Goal: Navigation & Orientation: Find specific page/section

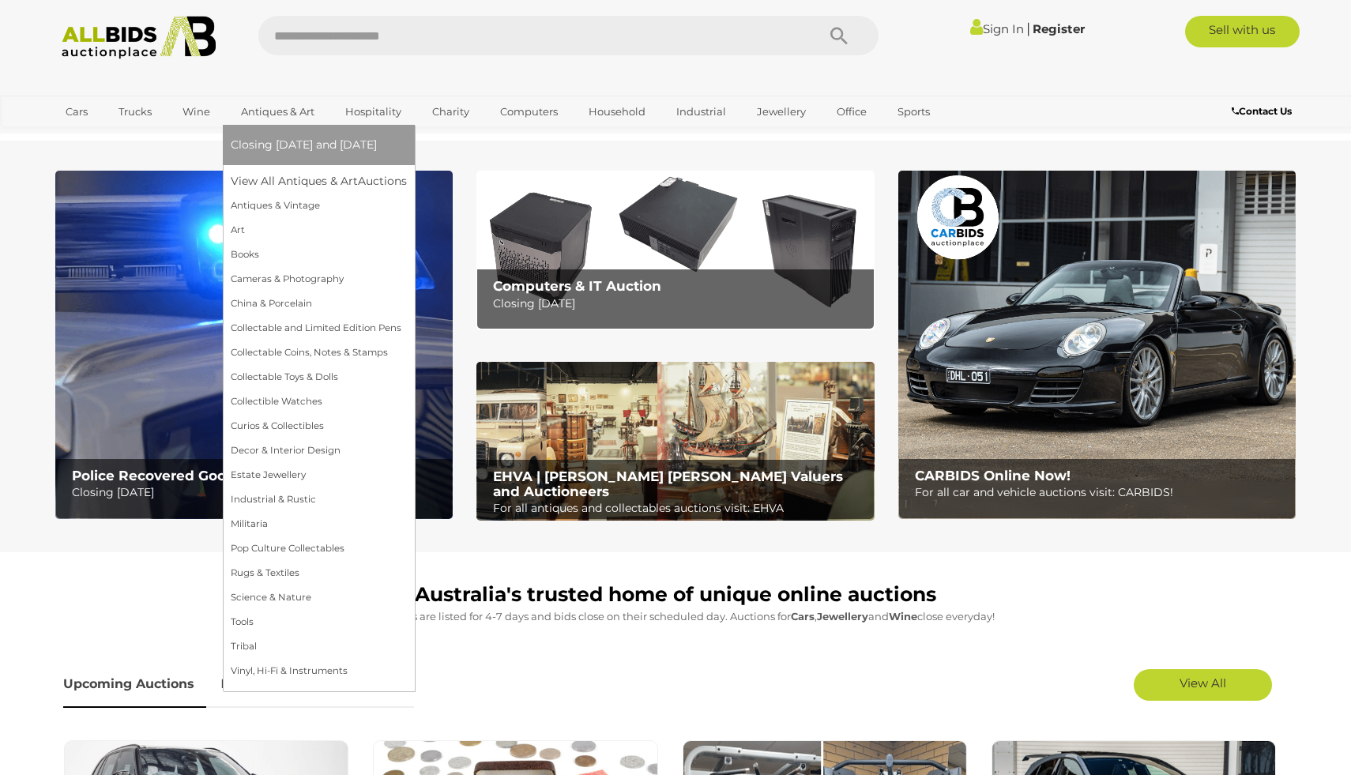
click at [288, 154] on link "Closing [DATE] and [DATE]" at bounding box center [319, 145] width 176 height 24
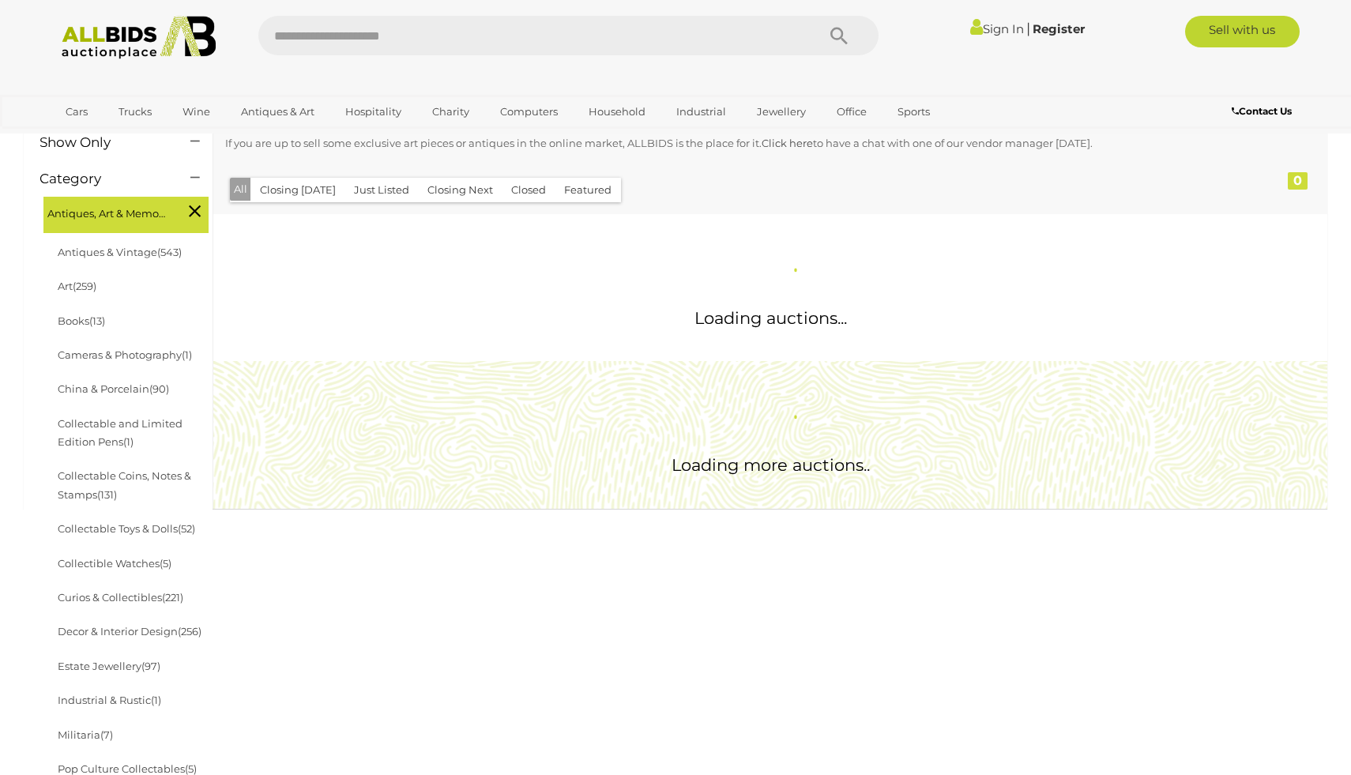
scroll to position [255, 0]
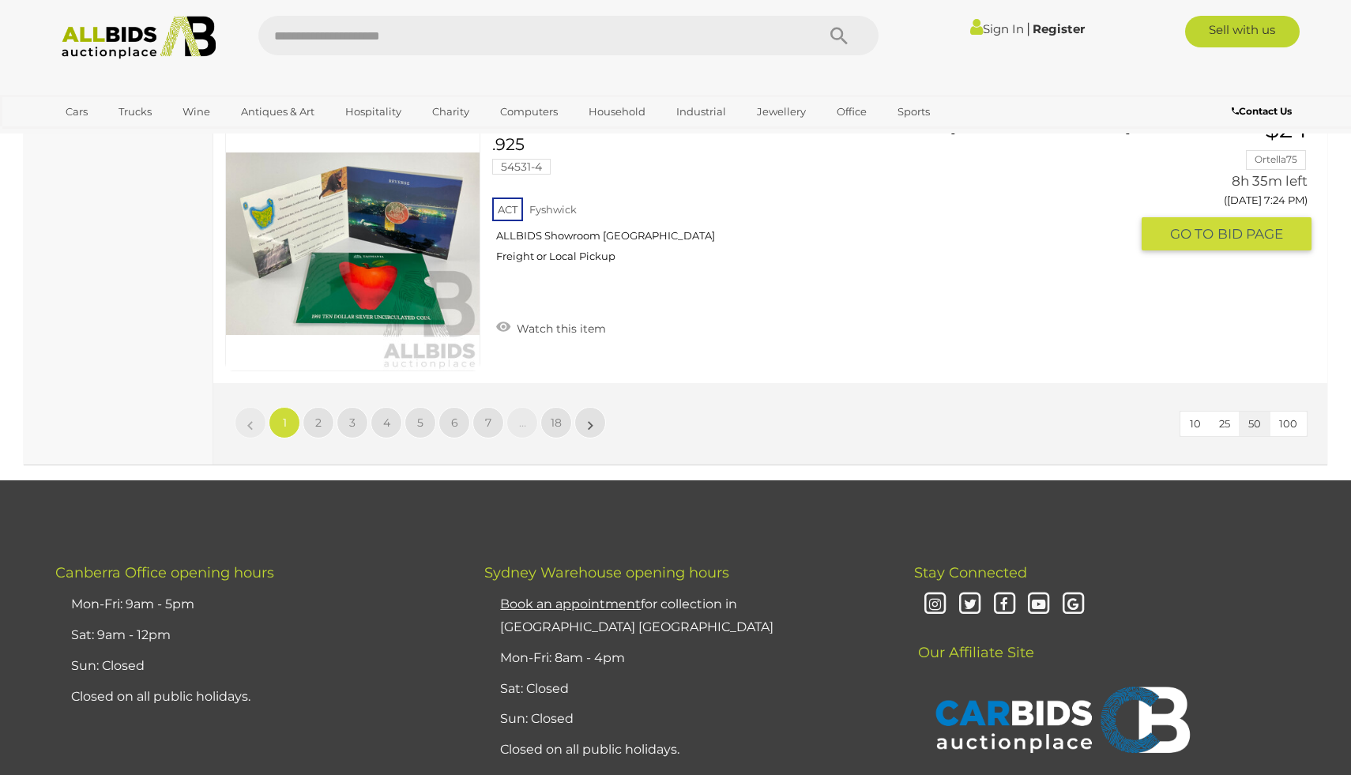
scroll to position [14115, 0]
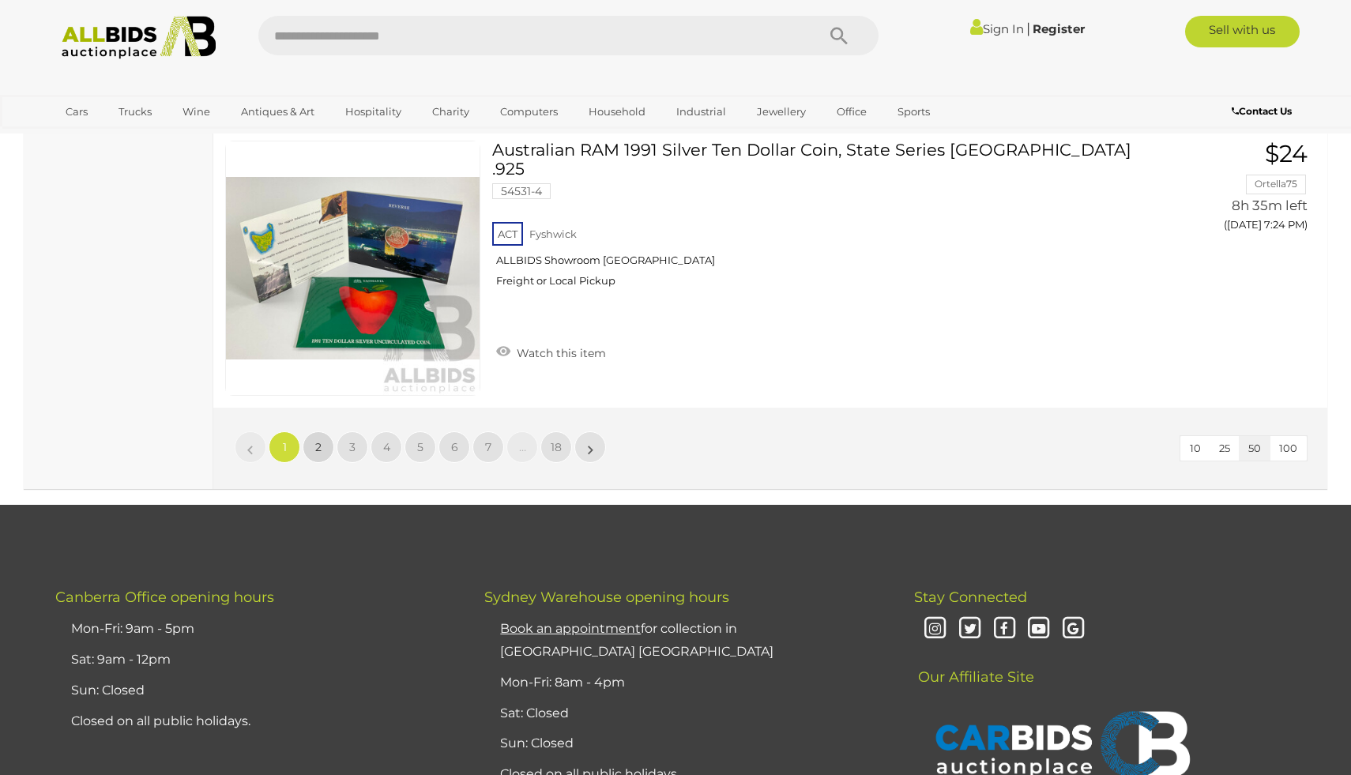
click at [322, 443] on link "2" at bounding box center [319, 447] width 32 height 32
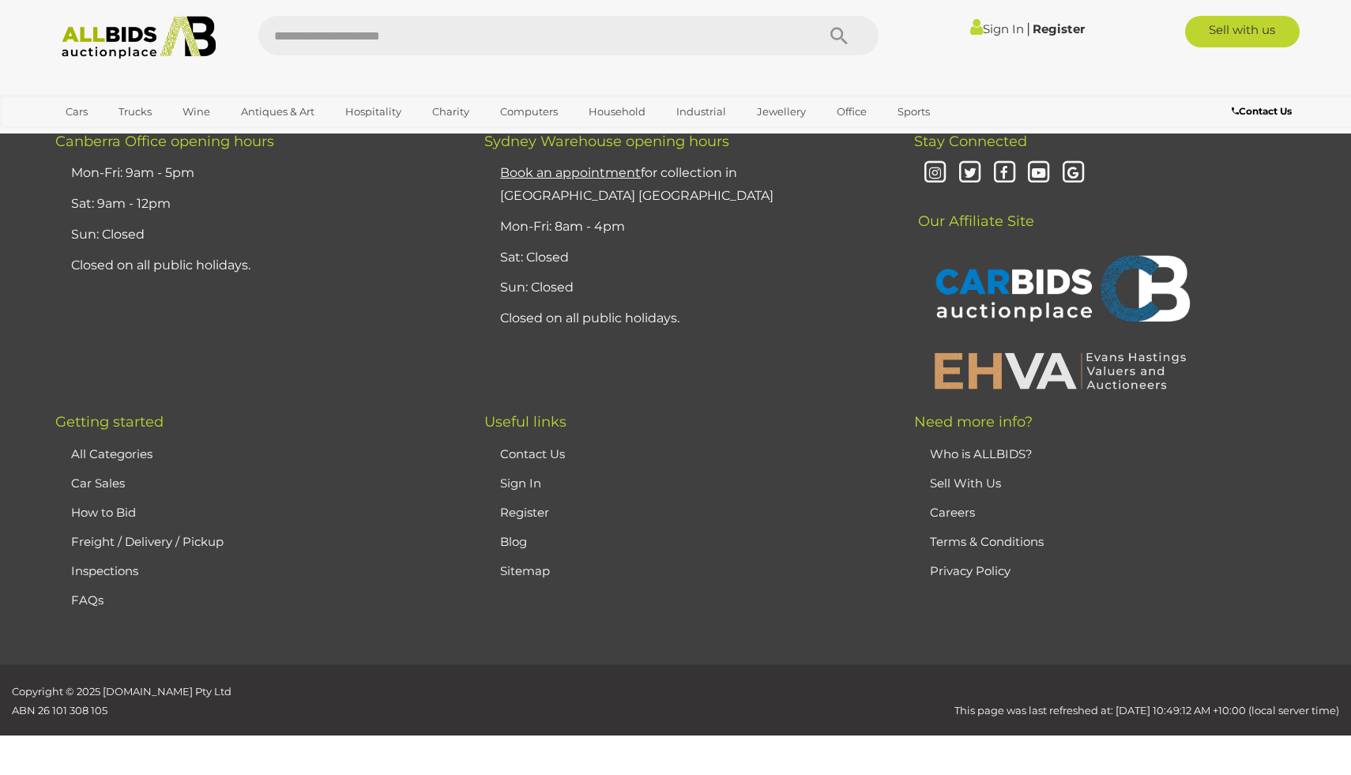
scroll to position [308, 0]
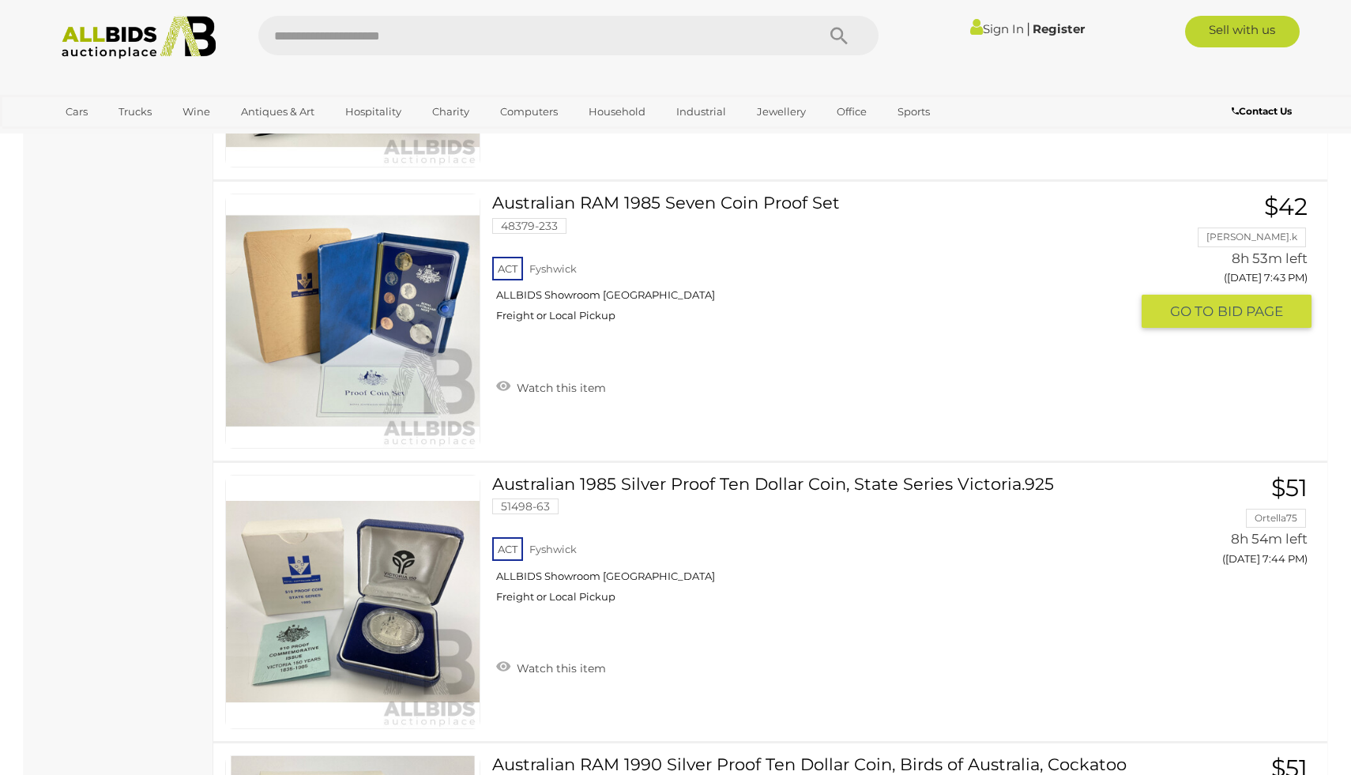
scroll to position [4523, 0]
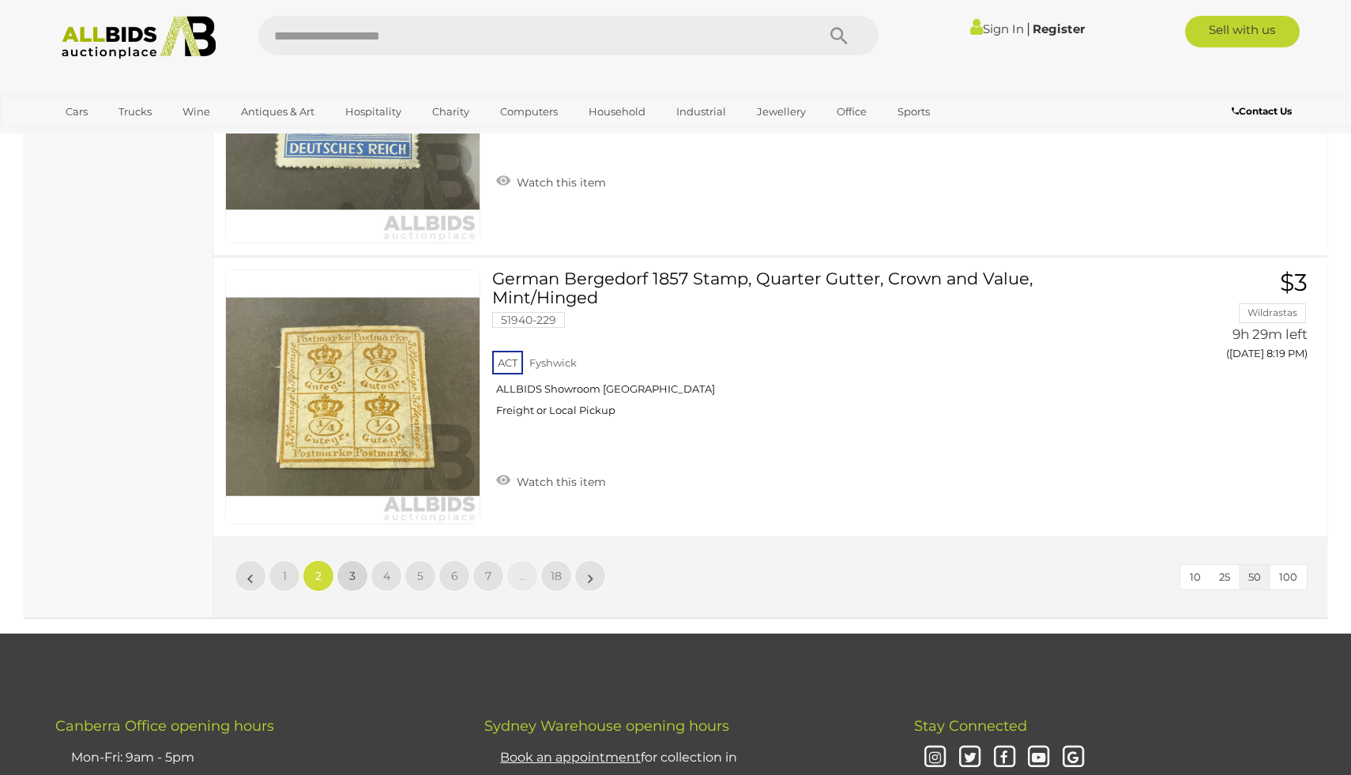
click at [352, 565] on link "3" at bounding box center [353, 576] width 32 height 32
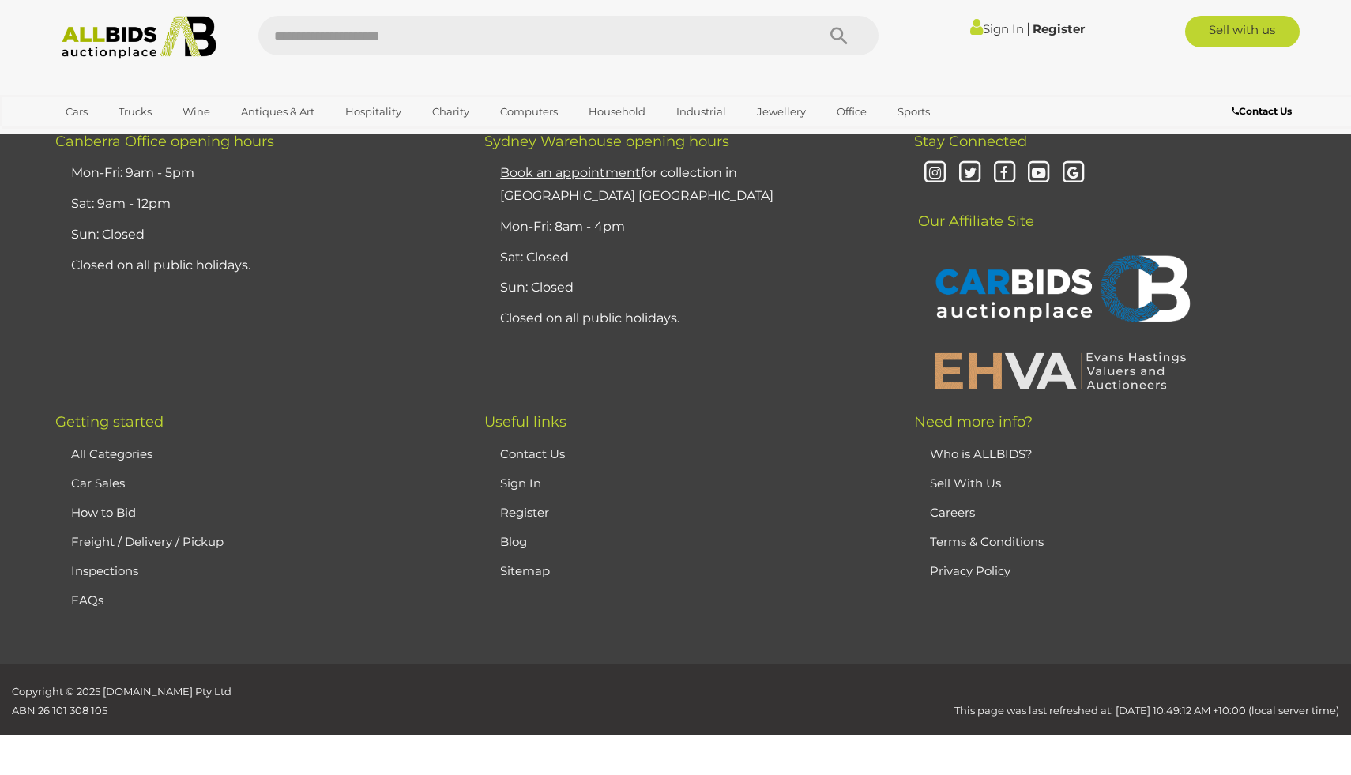
scroll to position [308, 0]
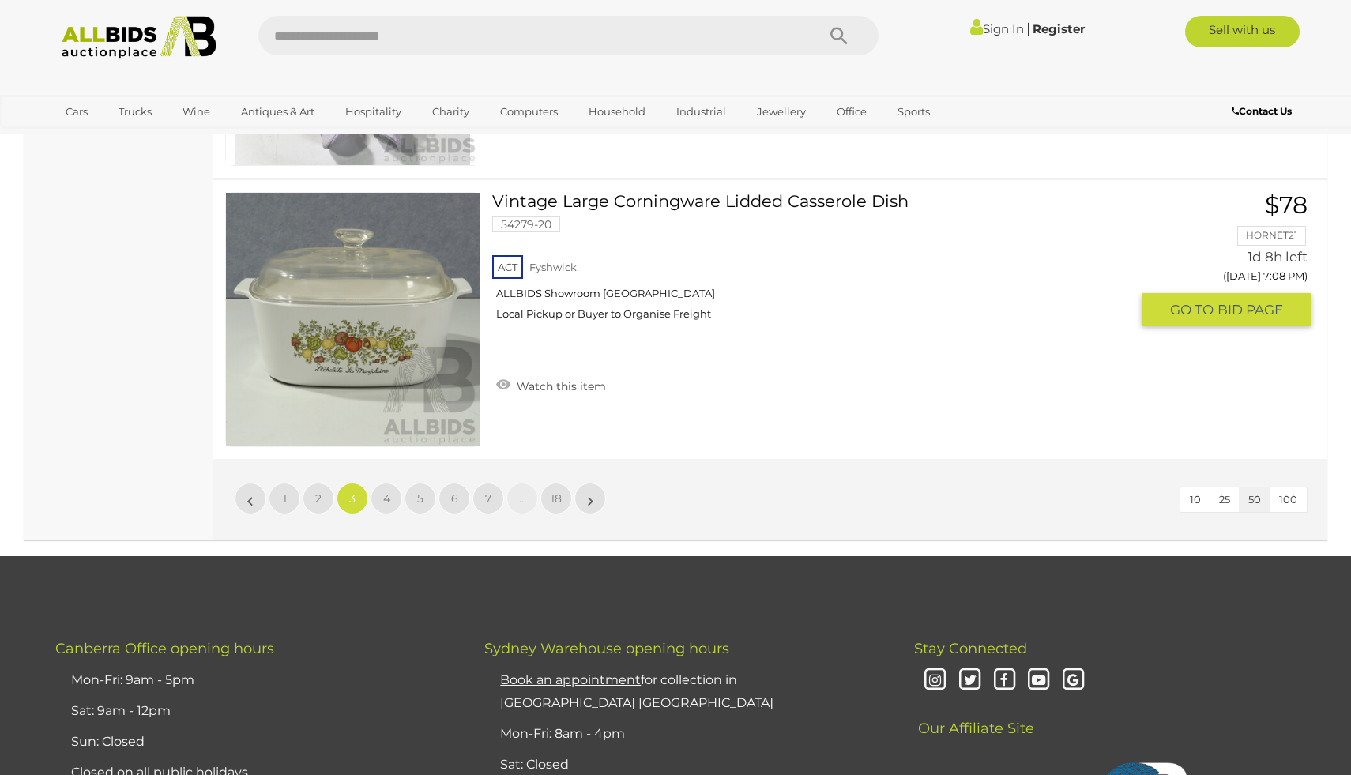
scroll to position [14049, 0]
